Goal: Find specific page/section: Find specific page/section

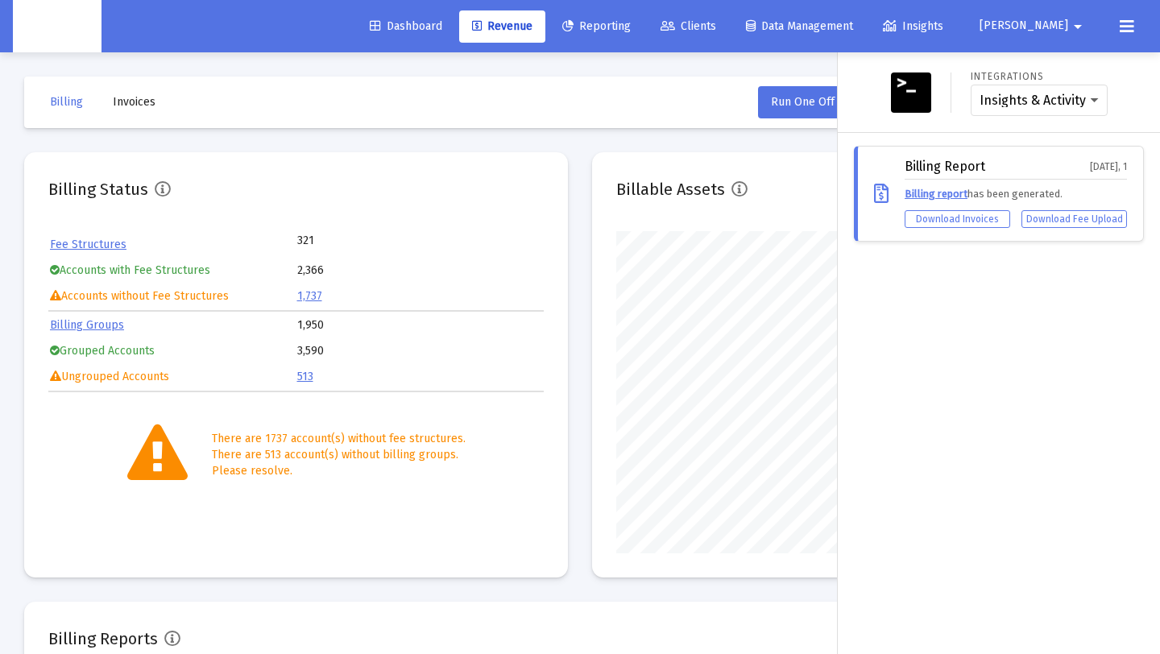
click at [442, 23] on span "Dashboard" at bounding box center [406, 26] width 73 height 14
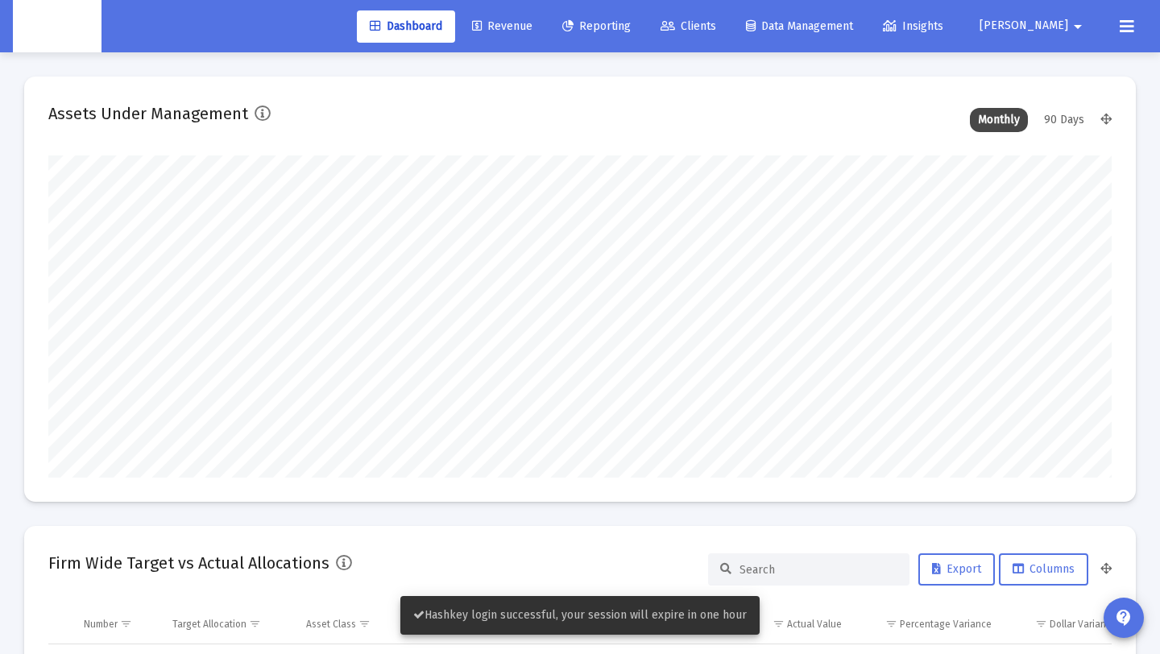
scroll to position [322, 572]
click at [1098, 22] on button "Zoe arrow_drop_down" at bounding box center [1034, 26] width 147 height 32
click at [1118, 22] on div at bounding box center [580, 327] width 1160 height 654
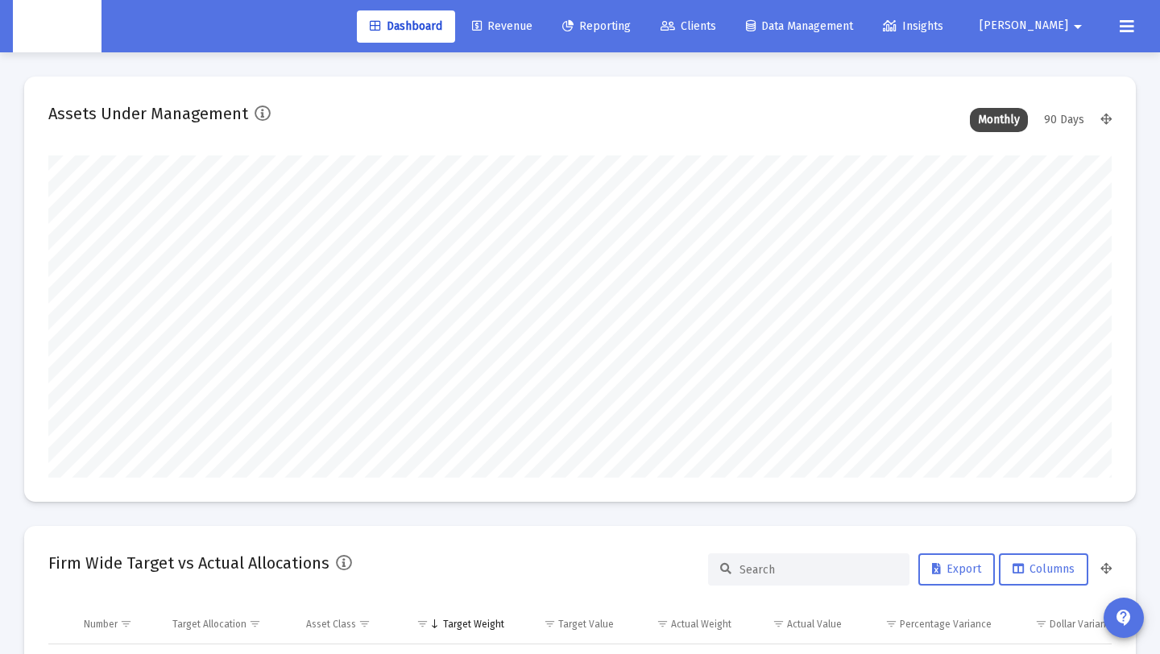
click at [1127, 23] on icon at bounding box center [1127, 26] width 15 height 19
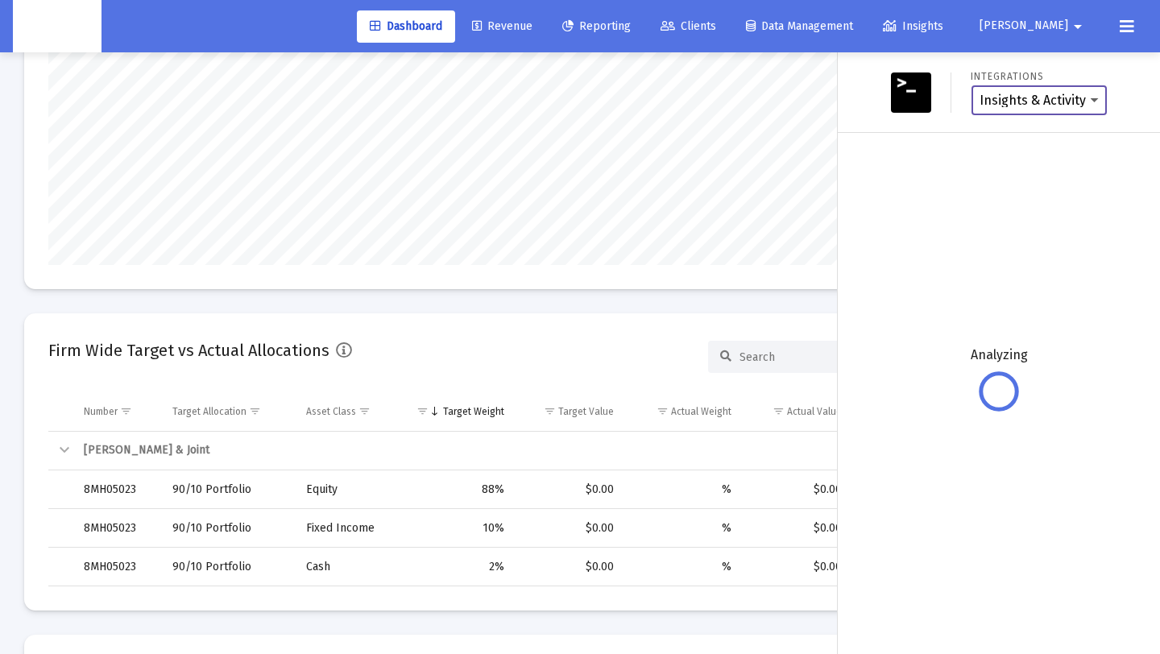
scroll to position [214, 0]
type input "2025-10-14"
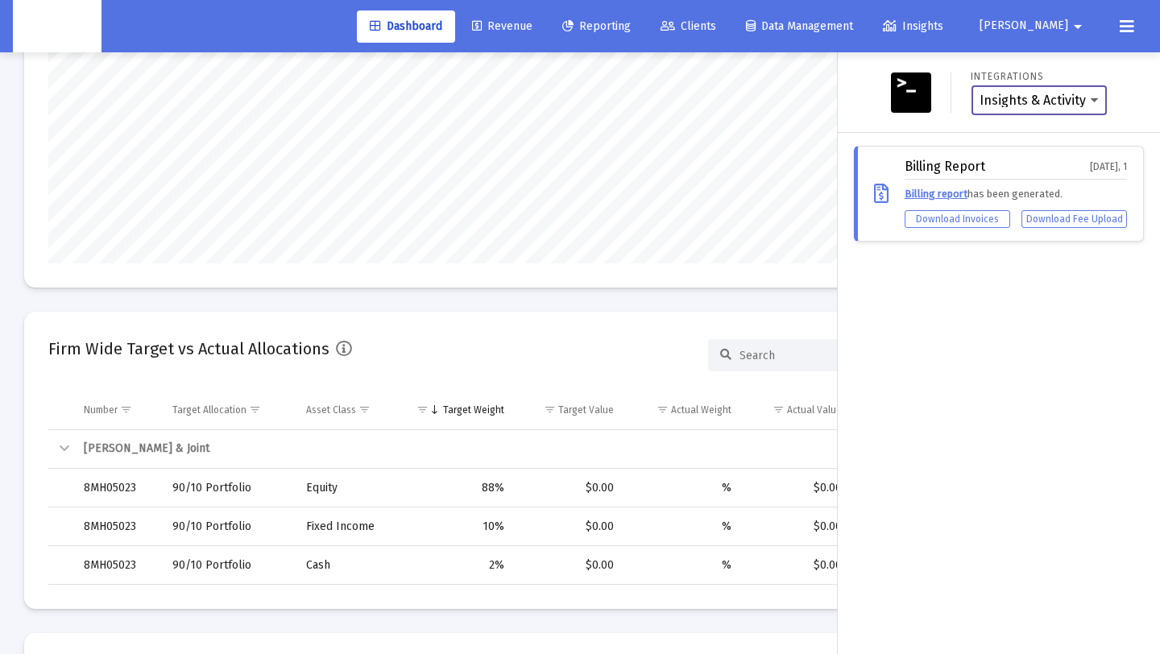
scroll to position [322, 496]
click at [533, 27] on span "Revenue" at bounding box center [502, 26] width 60 height 14
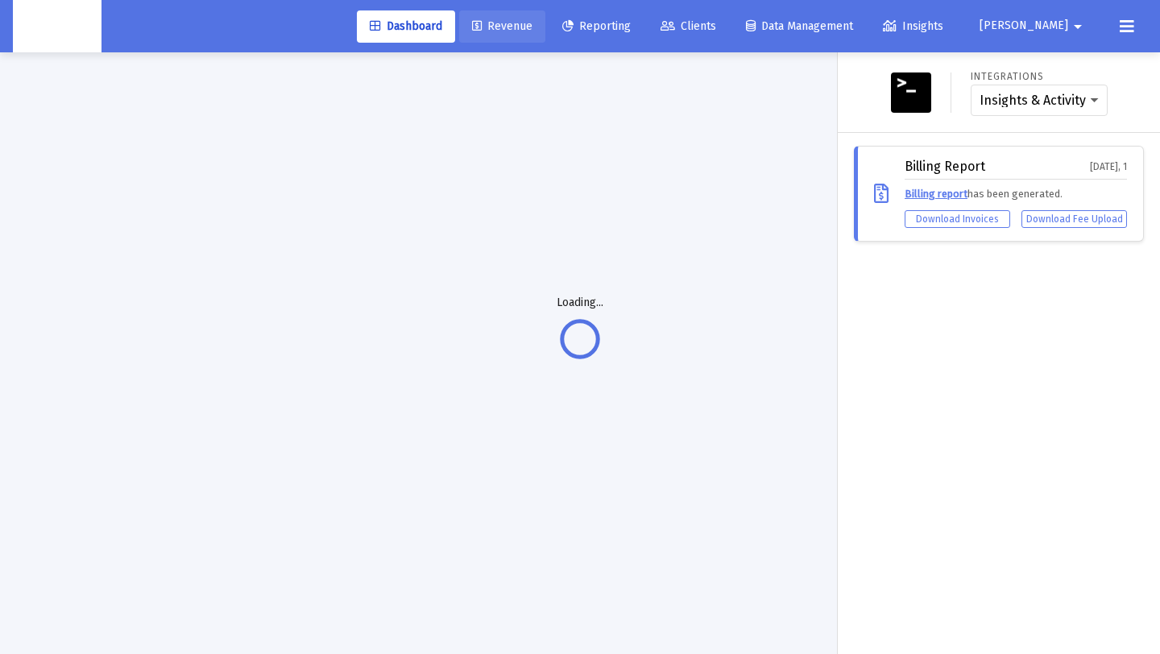
scroll to position [52, 0]
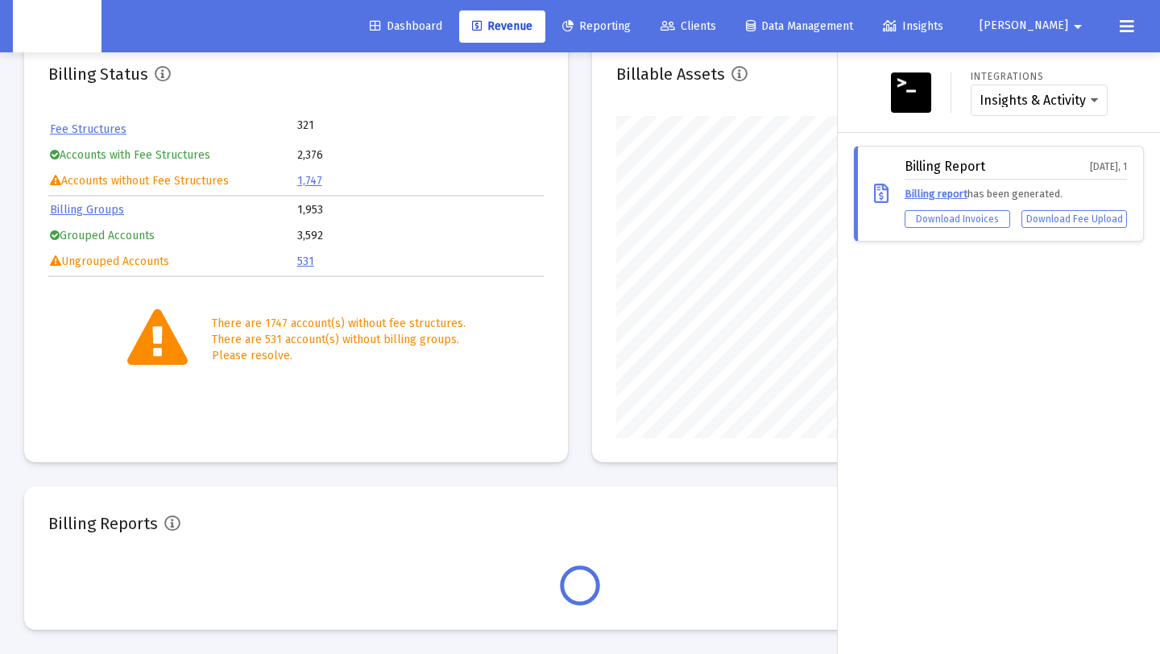
scroll to position [322, 496]
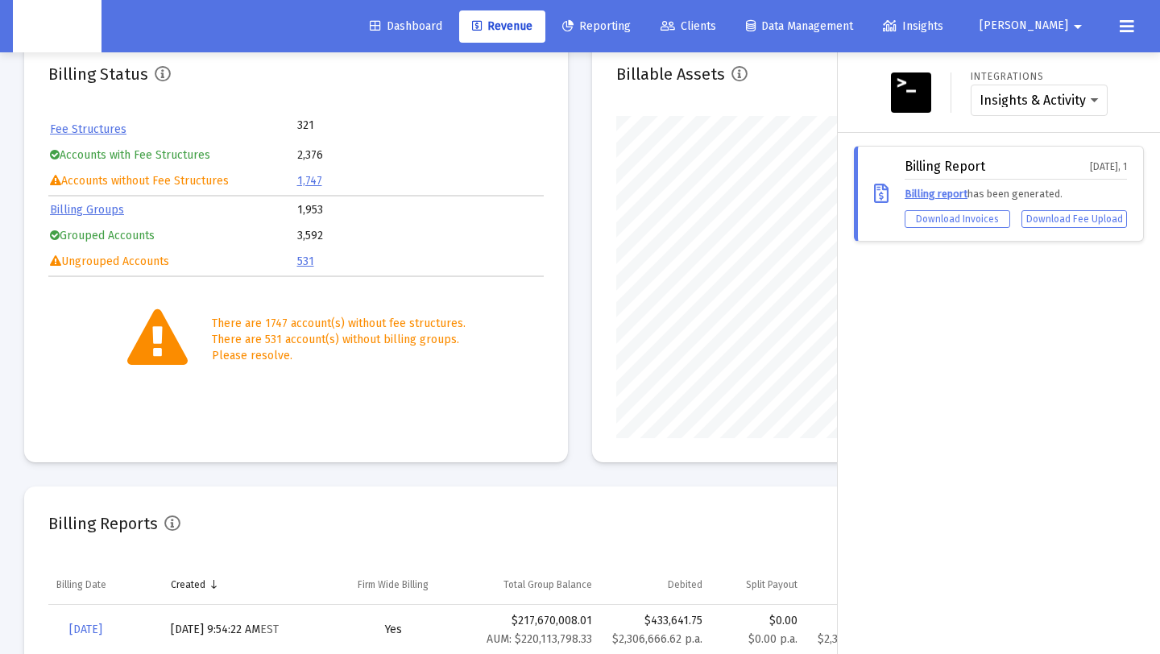
click at [932, 192] on link "Billing report" at bounding box center [936, 194] width 63 height 12
